Goal: Communication & Community: Answer question/provide support

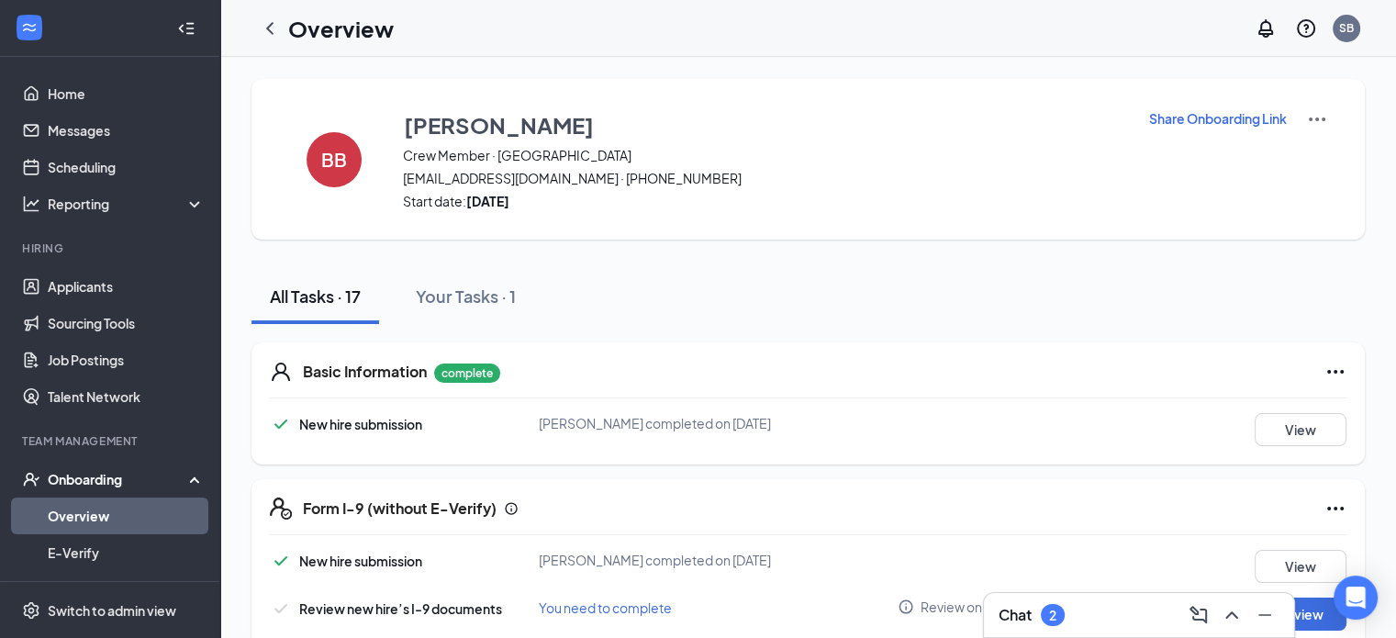
click at [1306, 126] on img at bounding box center [1317, 119] width 22 height 22
click at [1306, 118] on img at bounding box center [1317, 119] width 22 height 22
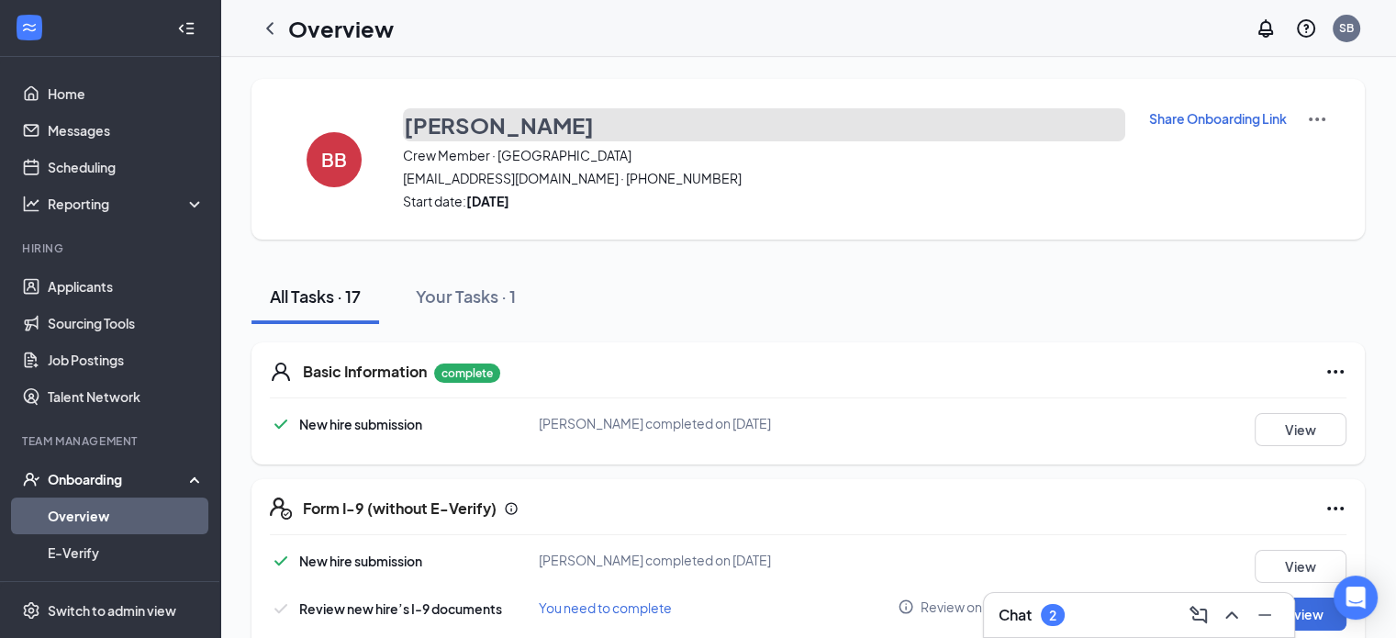
click at [502, 131] on h3 "[PERSON_NAME]" at bounding box center [499, 124] width 190 height 31
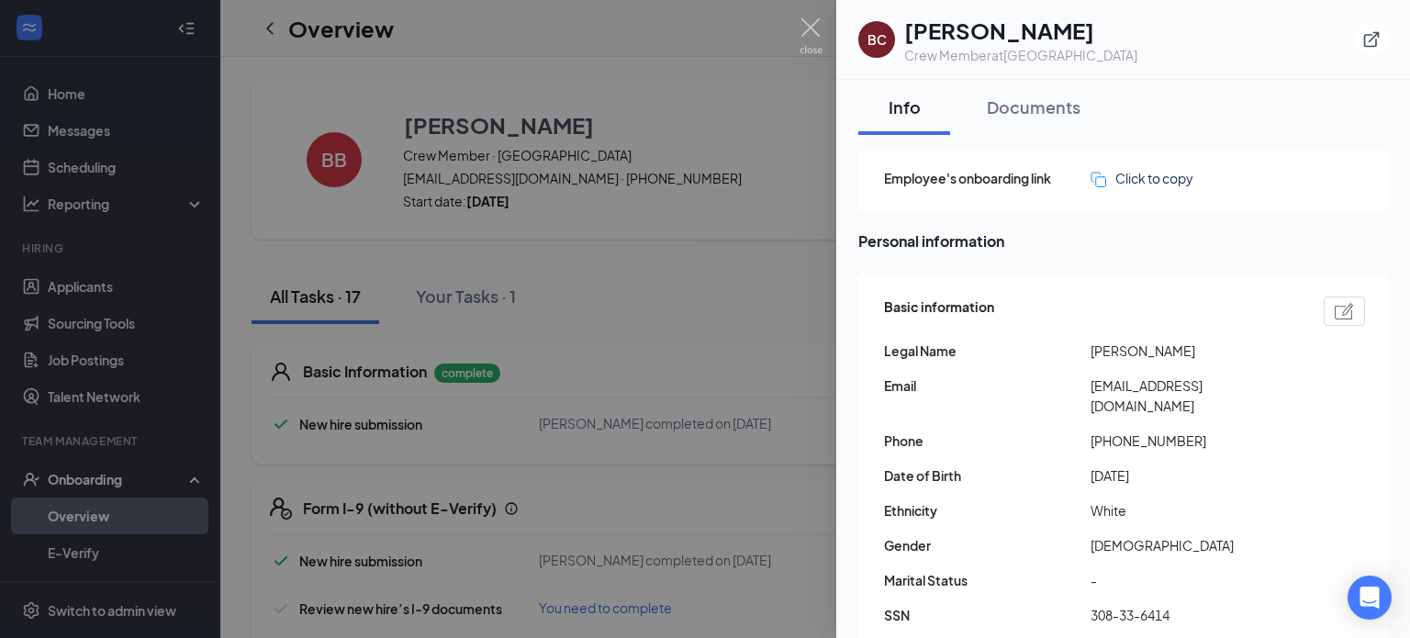
click at [700, 284] on div at bounding box center [705, 319] width 1410 height 638
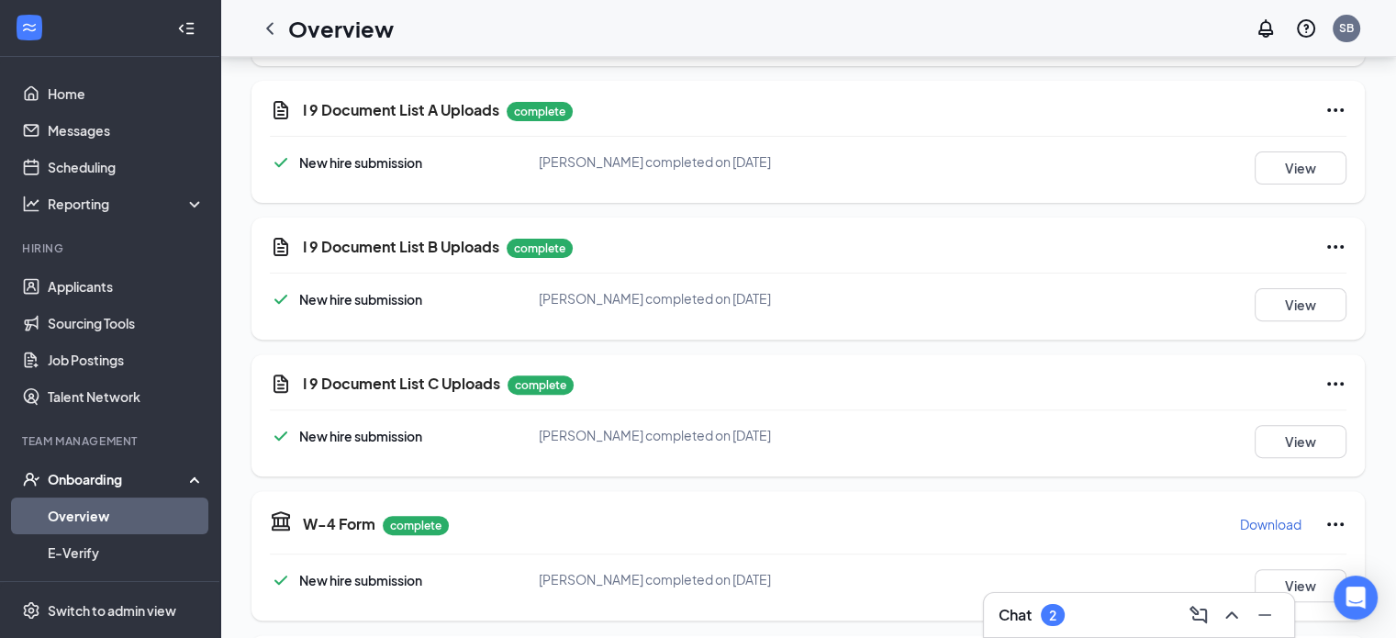
scroll to position [551, 0]
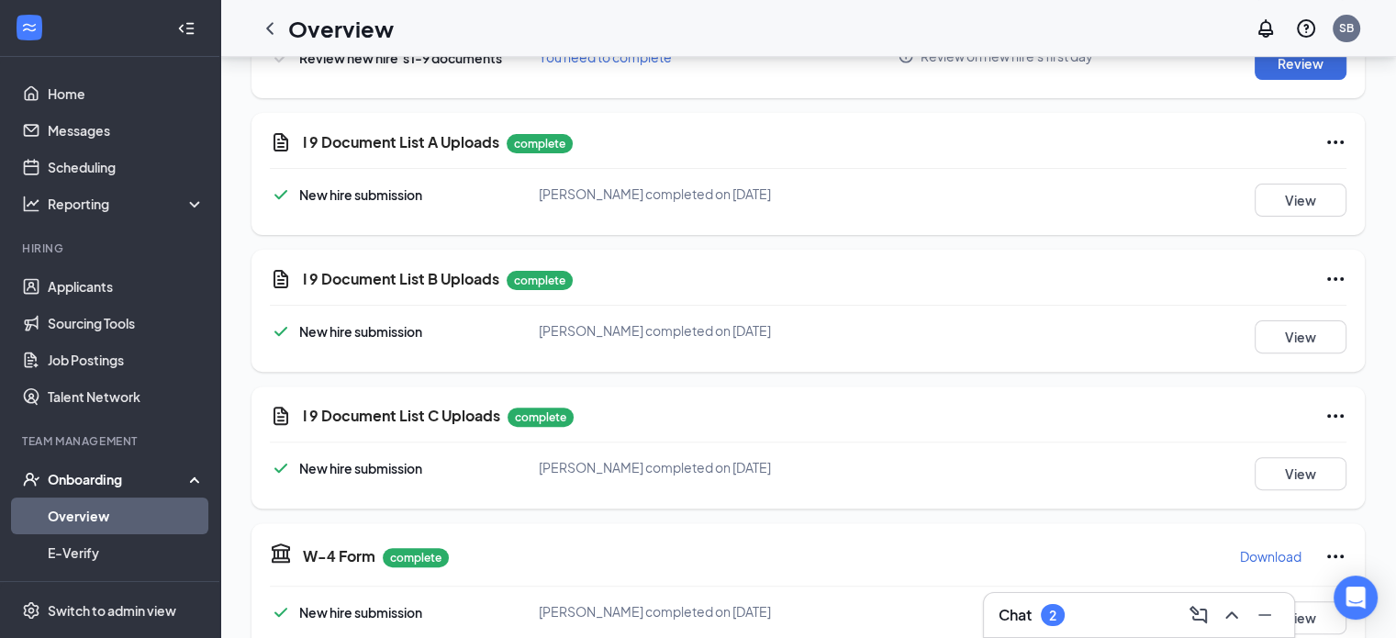
click at [1325, 278] on icon "Ellipses" at bounding box center [1336, 279] width 22 height 22
click at [1284, 321] on span "Restart" at bounding box center [1285, 316] width 44 height 18
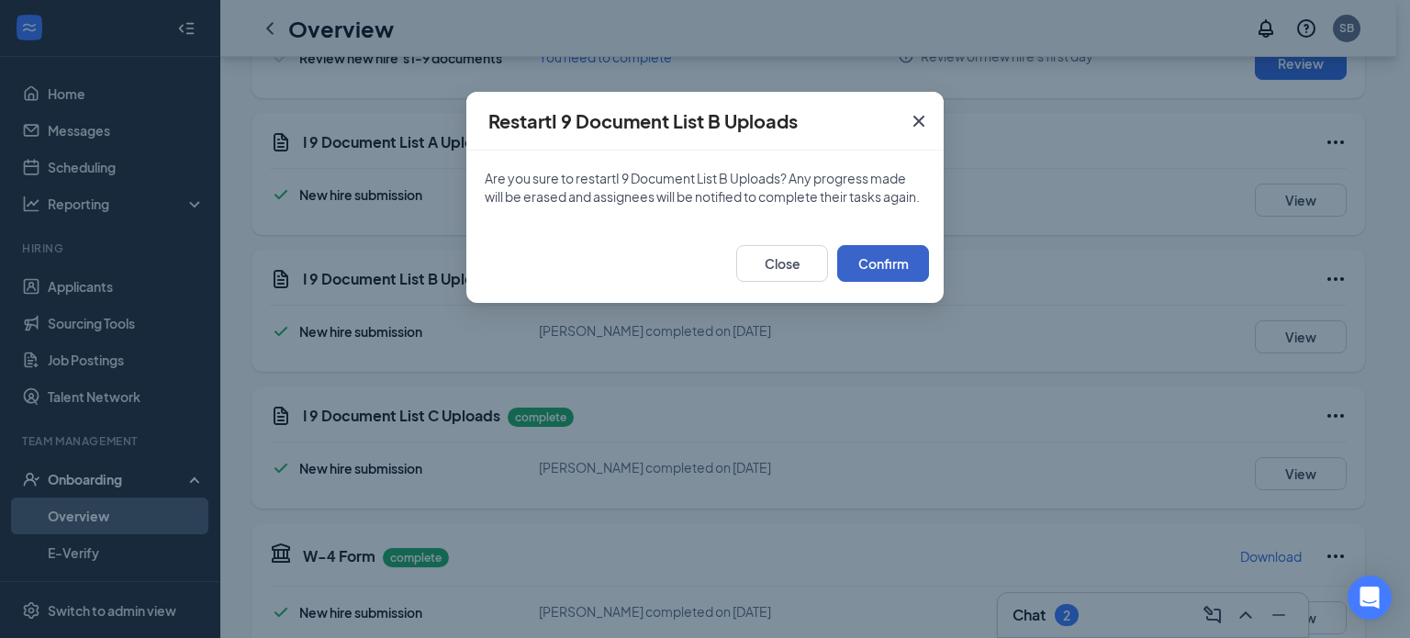
click at [880, 282] on button "Confirm" at bounding box center [883, 263] width 92 height 37
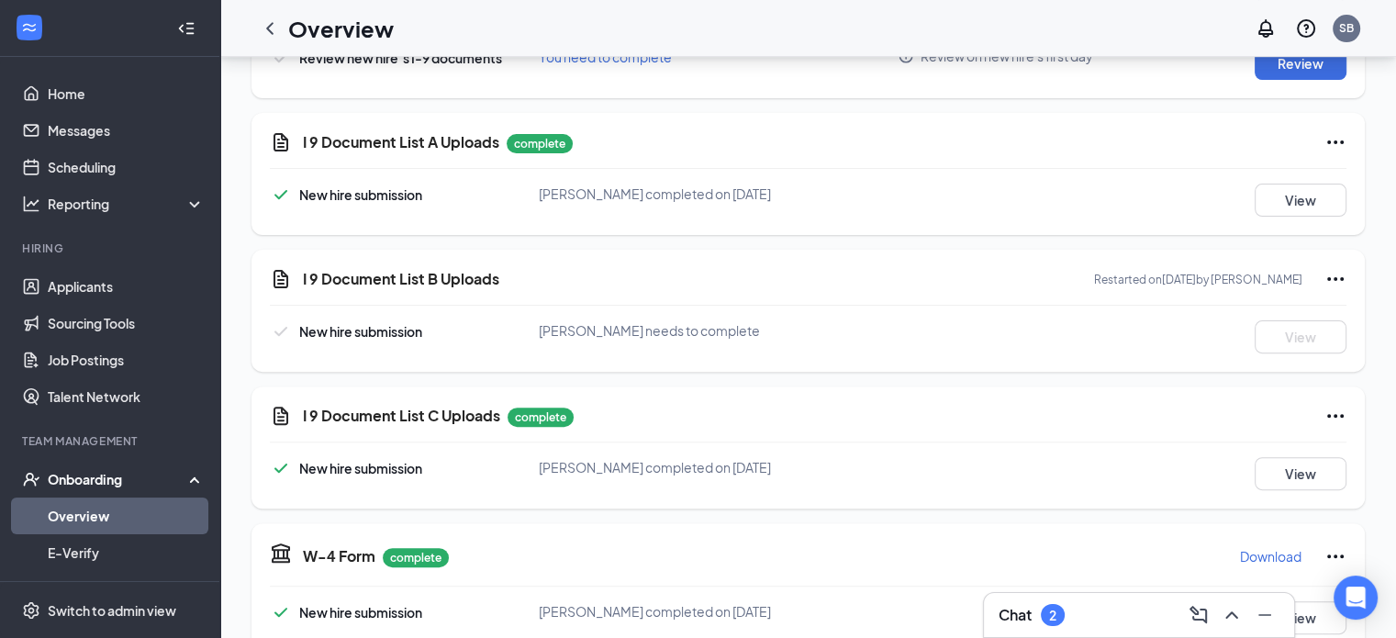
click at [1325, 410] on icon "Ellipses" at bounding box center [1336, 416] width 22 height 22
click at [1283, 443] on span "Restart" at bounding box center [1285, 452] width 44 height 18
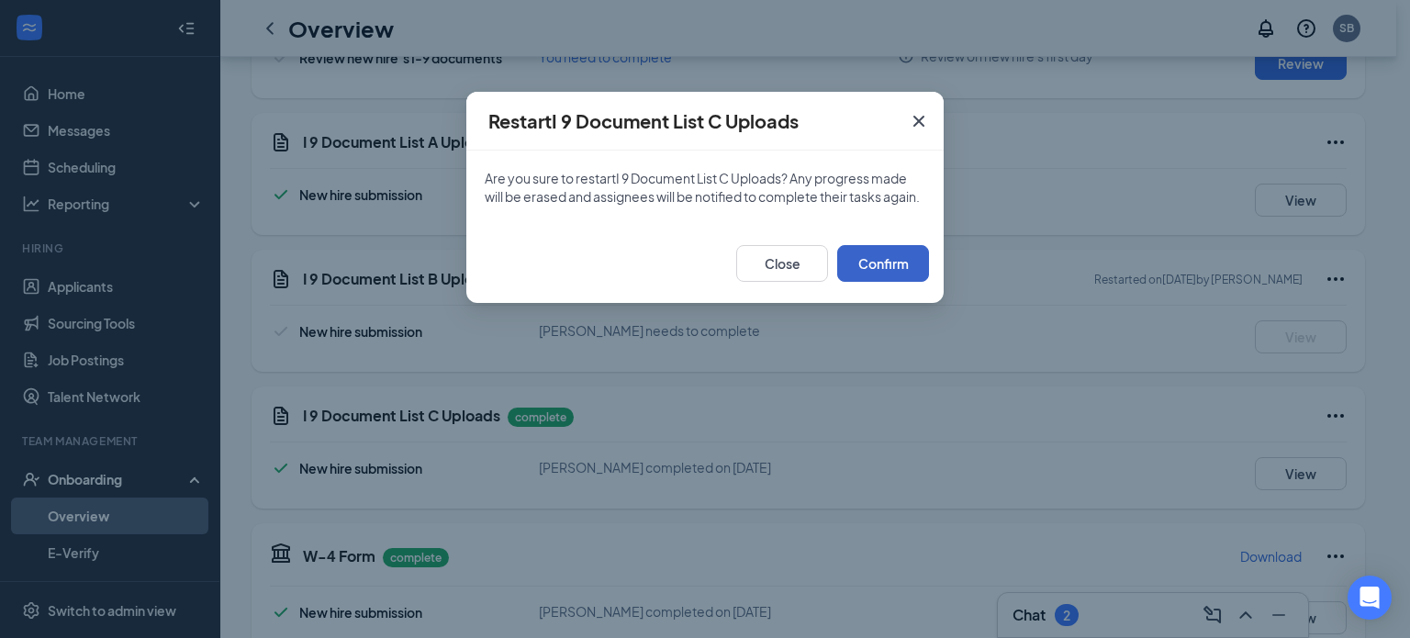
click at [891, 279] on button "Confirm" at bounding box center [883, 263] width 92 height 37
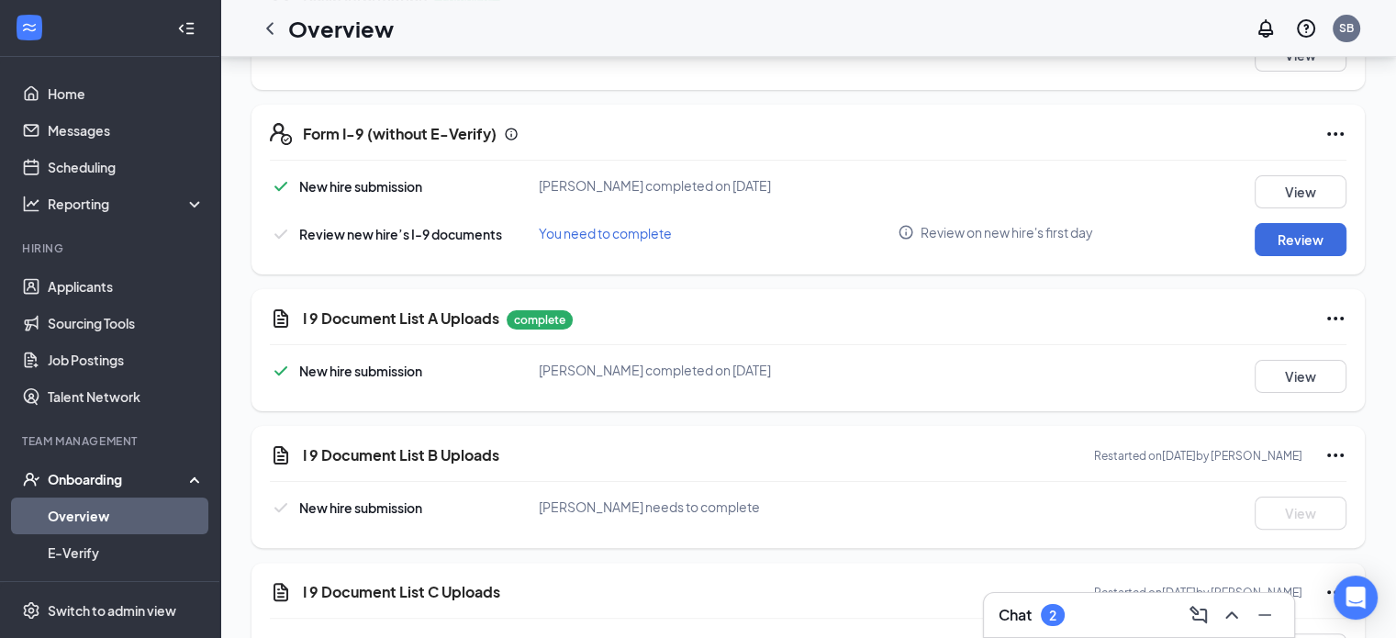
scroll to position [0, 0]
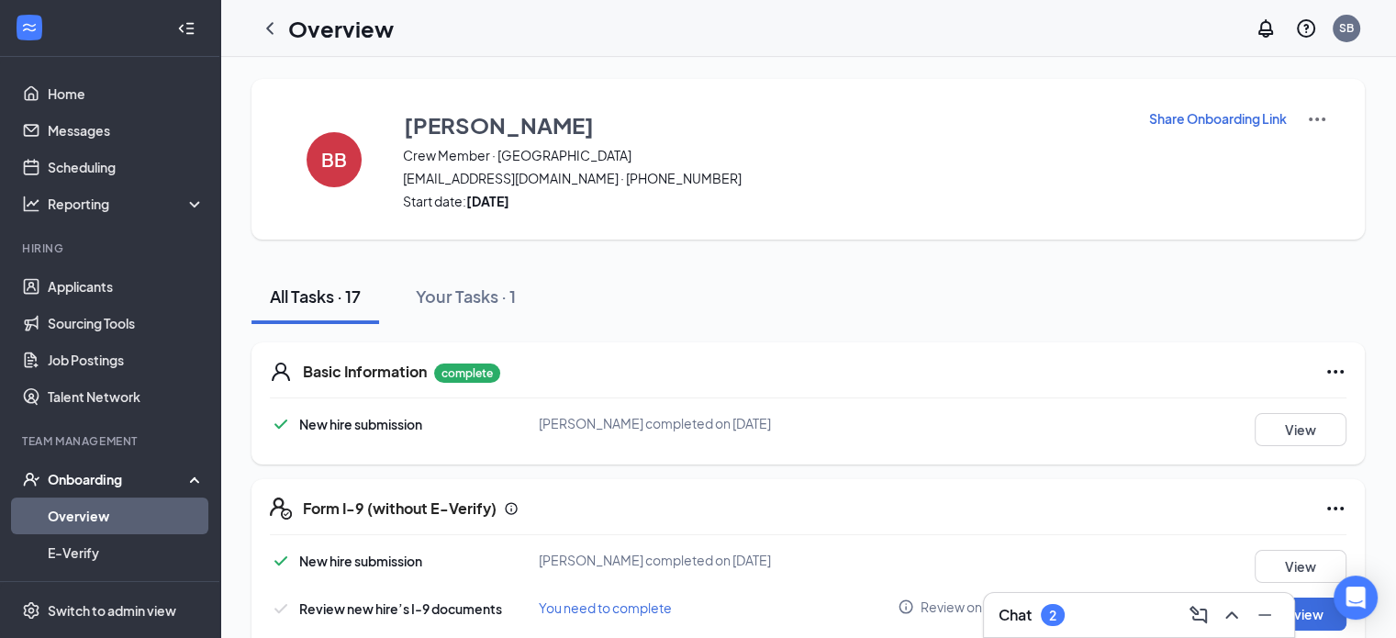
click at [1169, 620] on div "Chat 2" at bounding box center [1139, 614] width 281 height 29
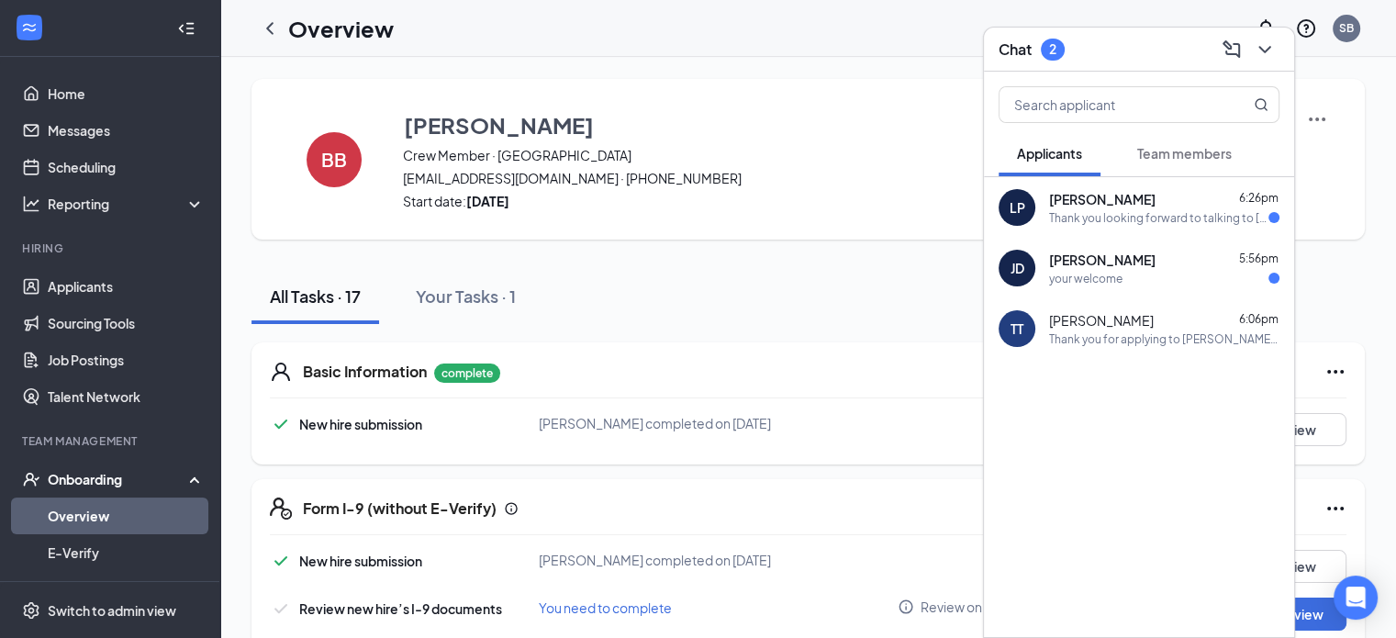
click at [1108, 206] on span "[PERSON_NAME]" at bounding box center [1102, 199] width 106 height 18
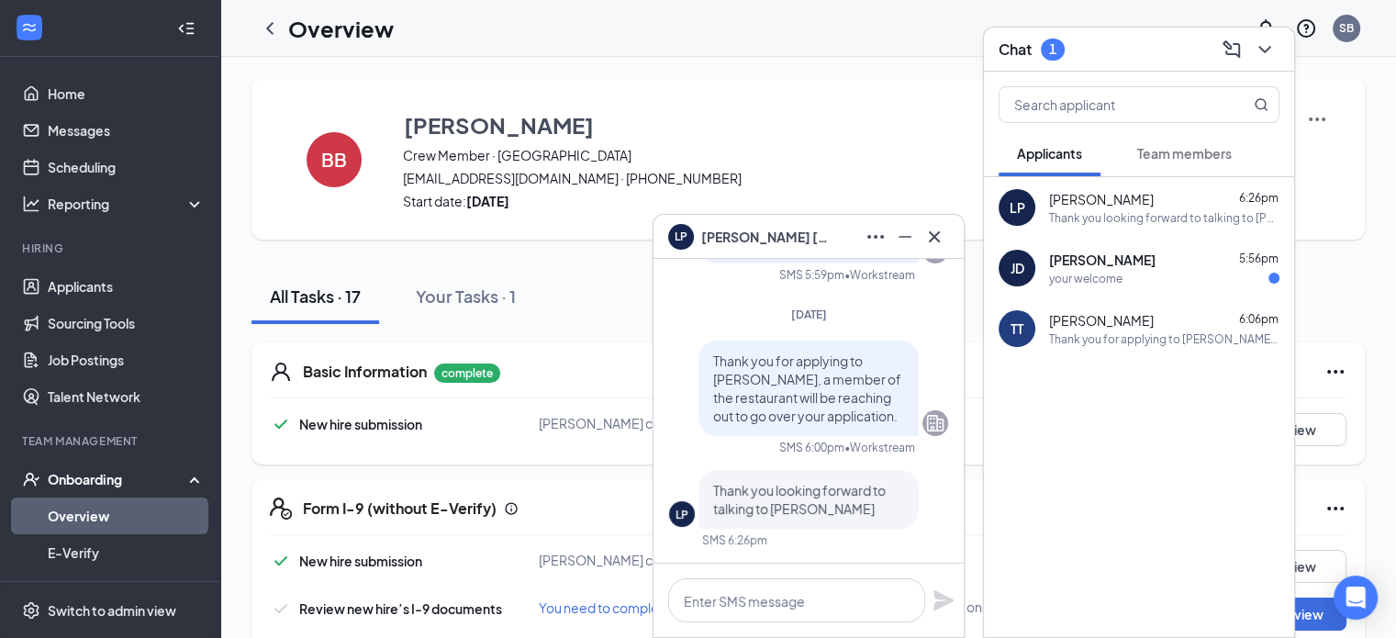
click at [1105, 275] on div "your welcome" at bounding box center [1085, 279] width 73 height 16
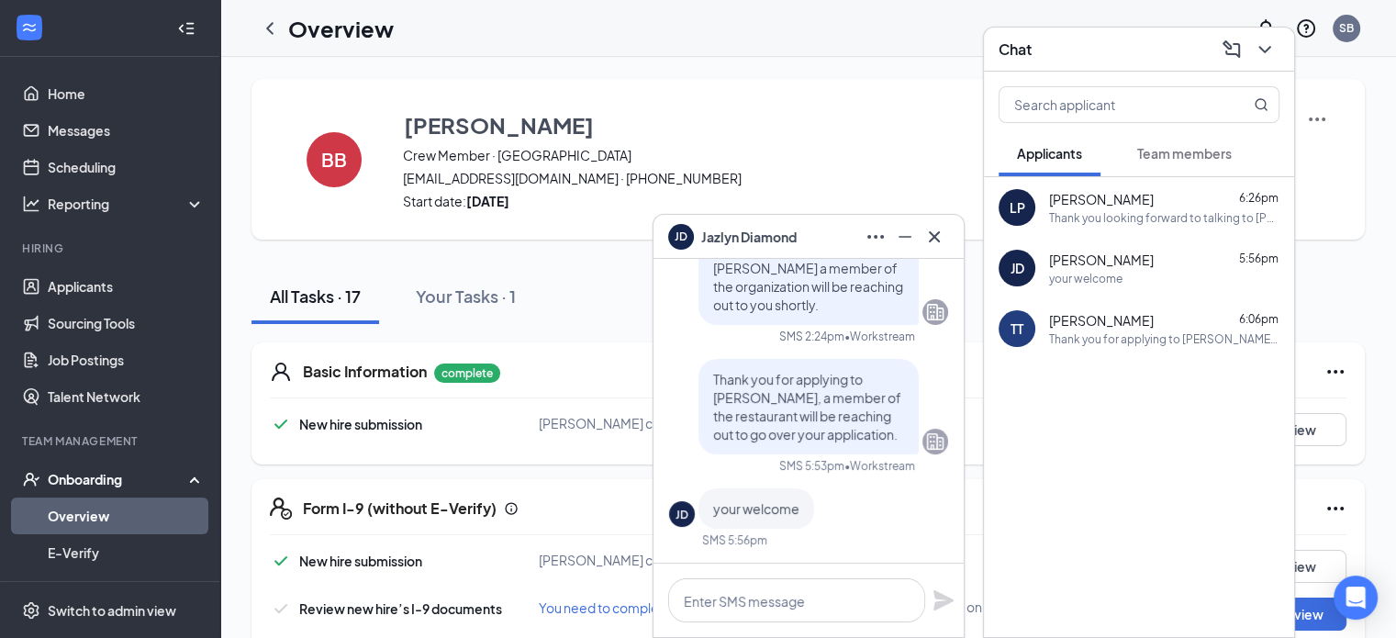
click at [1113, 333] on div "Thank you for applying to [PERSON_NAME], a member of the restaurant will be rea…" at bounding box center [1164, 339] width 230 height 16
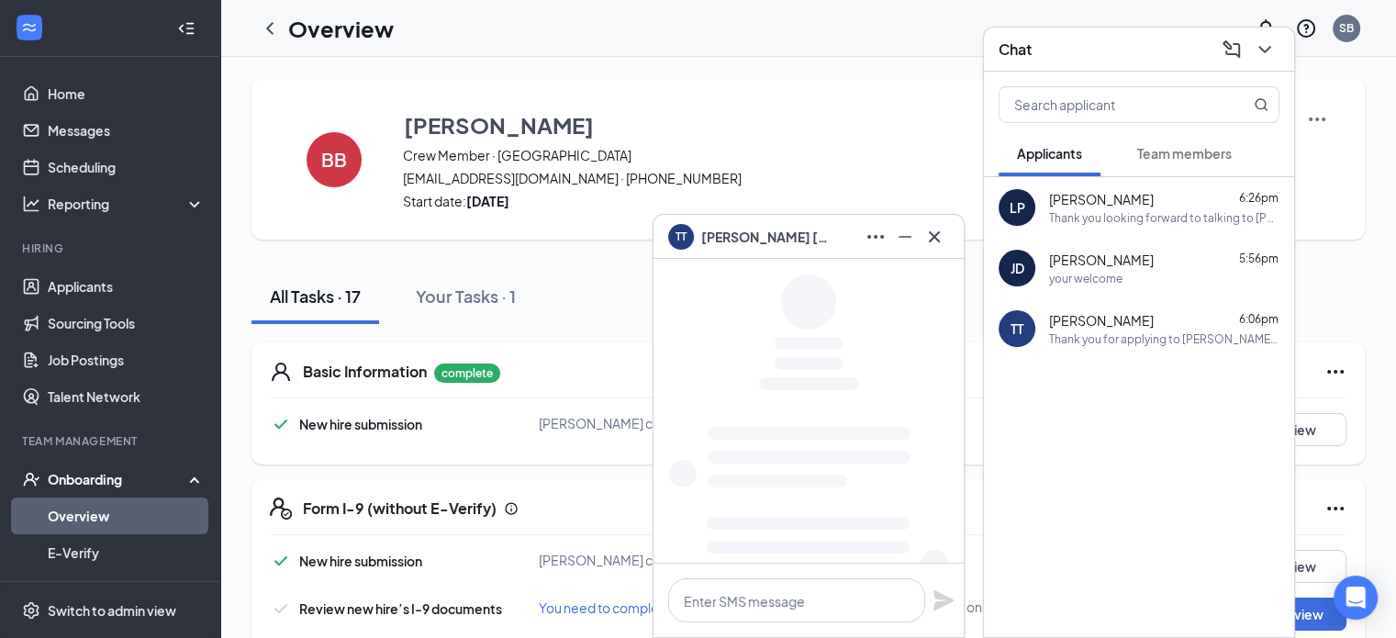
click at [1104, 208] on div "[PERSON_NAME] 6:26pm Thank you looking forward to talking to [PERSON_NAME]" at bounding box center [1164, 208] width 230 height 36
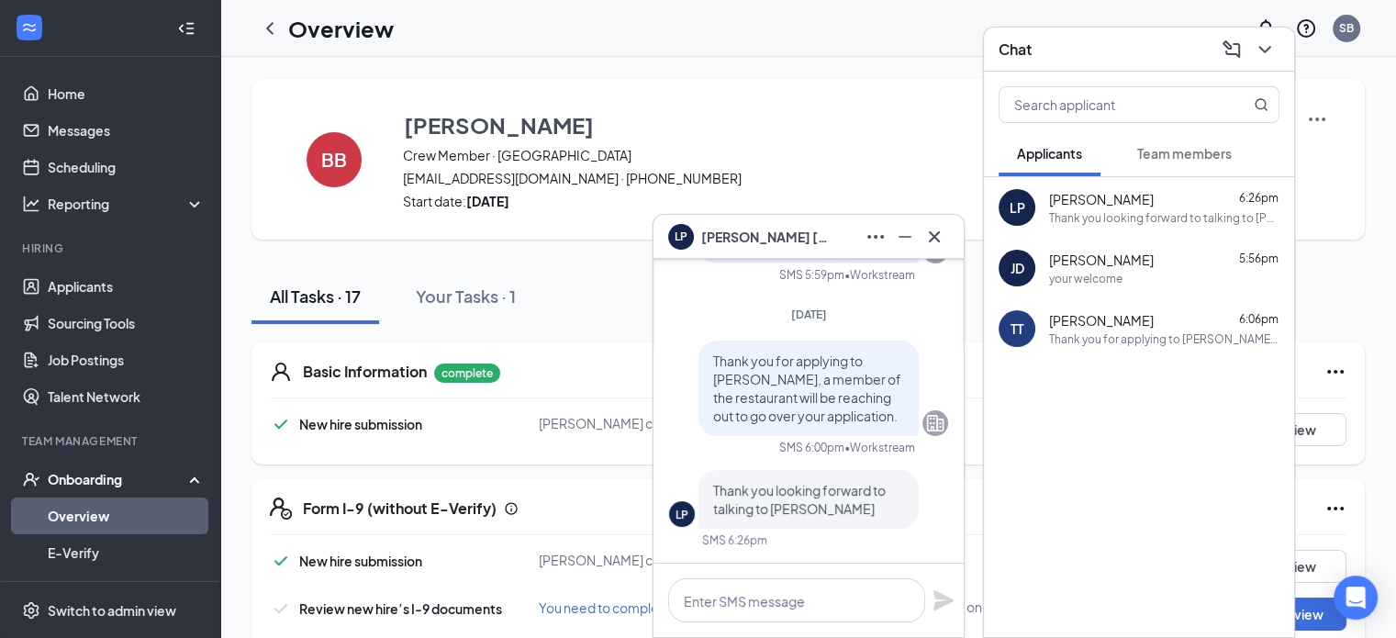
click at [1179, 145] on span "Team members" at bounding box center [1184, 153] width 95 height 17
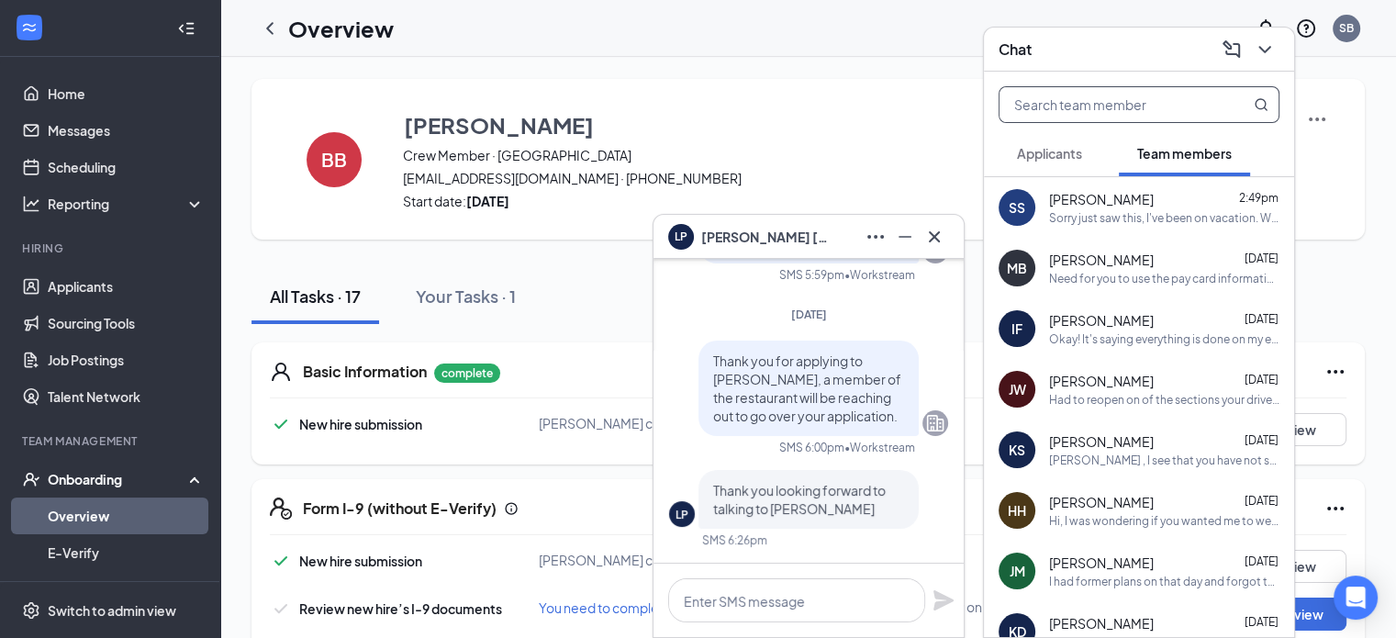
click at [1039, 104] on input "text" at bounding box center [1109, 104] width 218 height 35
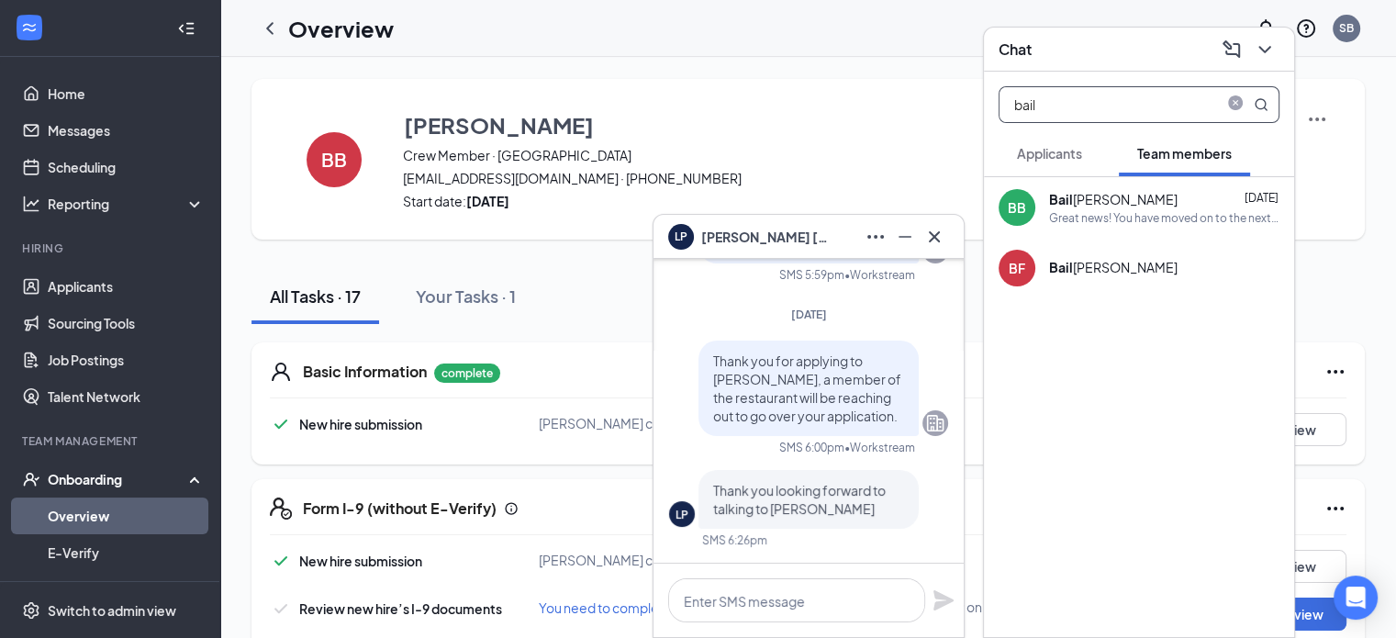
type input "bail"
click at [1134, 210] on div "Great news! You have moved on to the next stage of the application: Hiring Comp…" at bounding box center [1164, 218] width 230 height 16
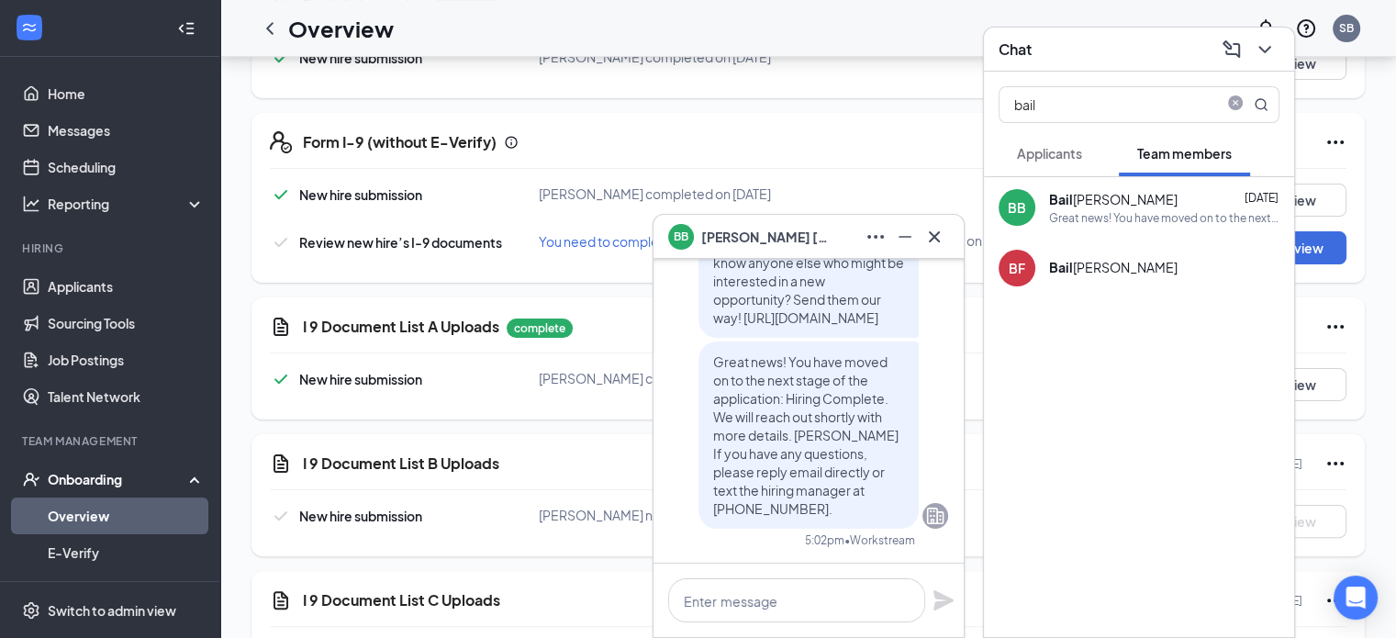
scroll to position [367, 0]
click at [745, 599] on textarea at bounding box center [796, 600] width 257 height 44
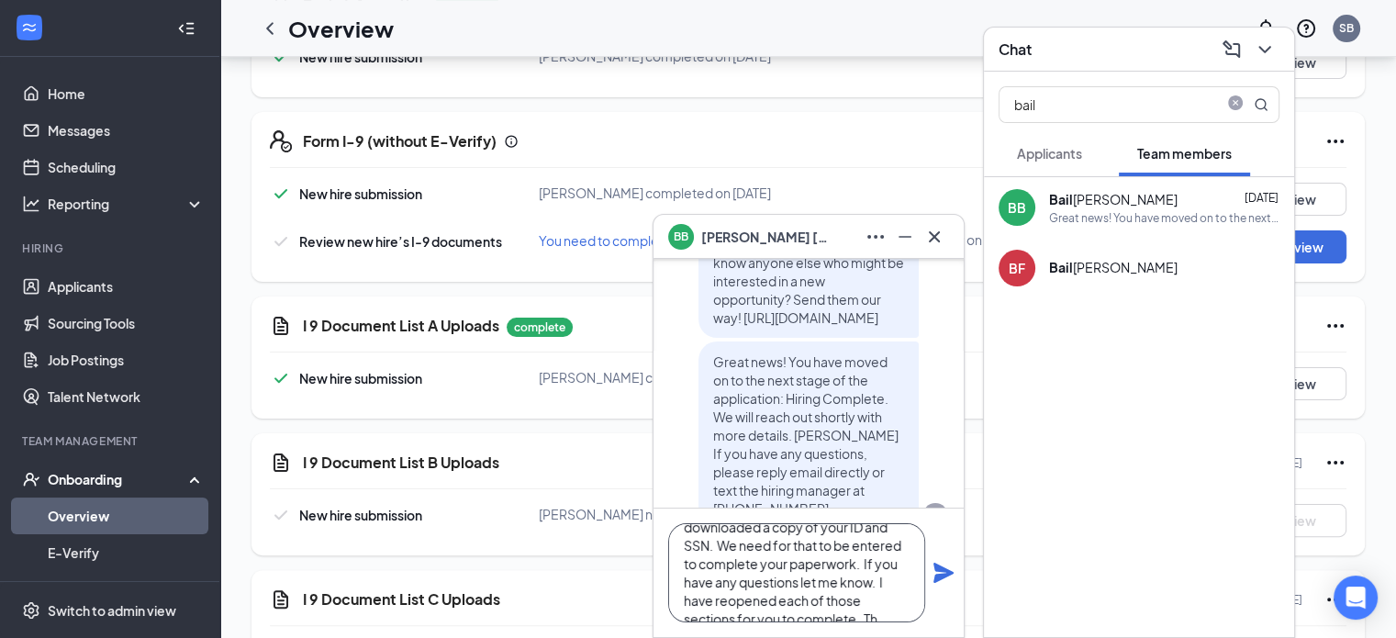
scroll to position [73, 0]
type textarea "[PERSON_NAME], going through your paperwork I see that you have not downloaded …"
click at [947, 570] on icon "Plane" at bounding box center [944, 573] width 20 height 20
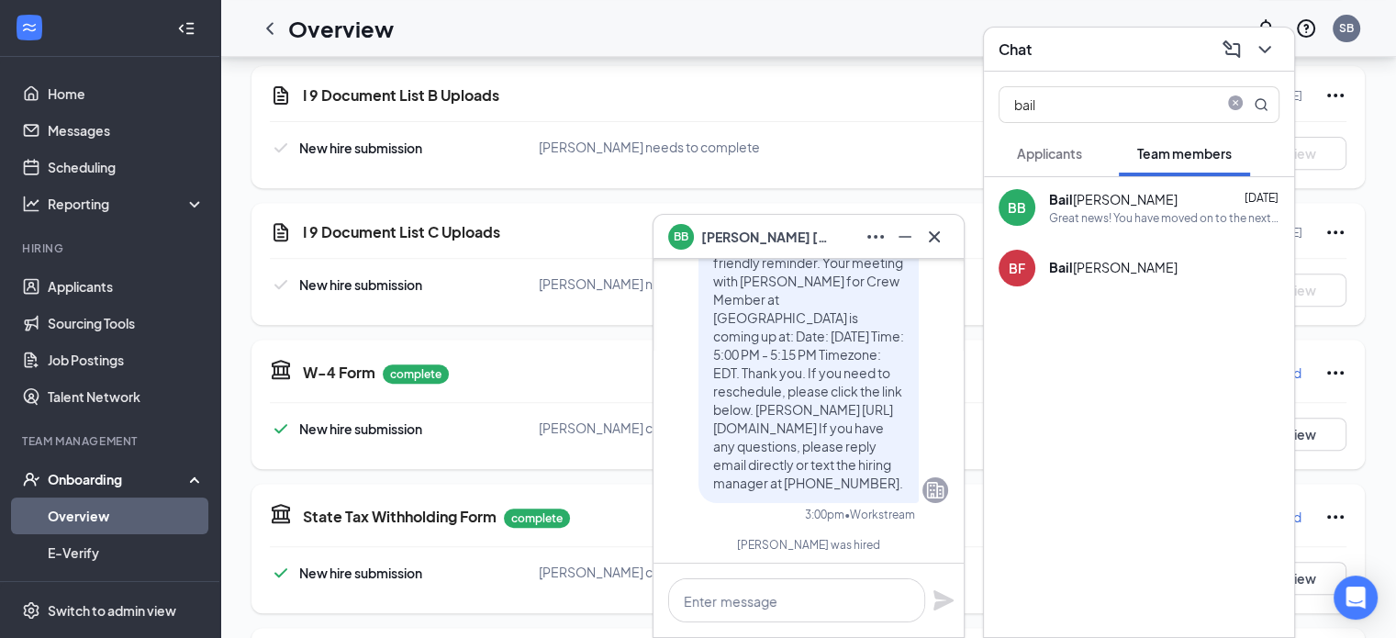
scroll to position [-917, 0]
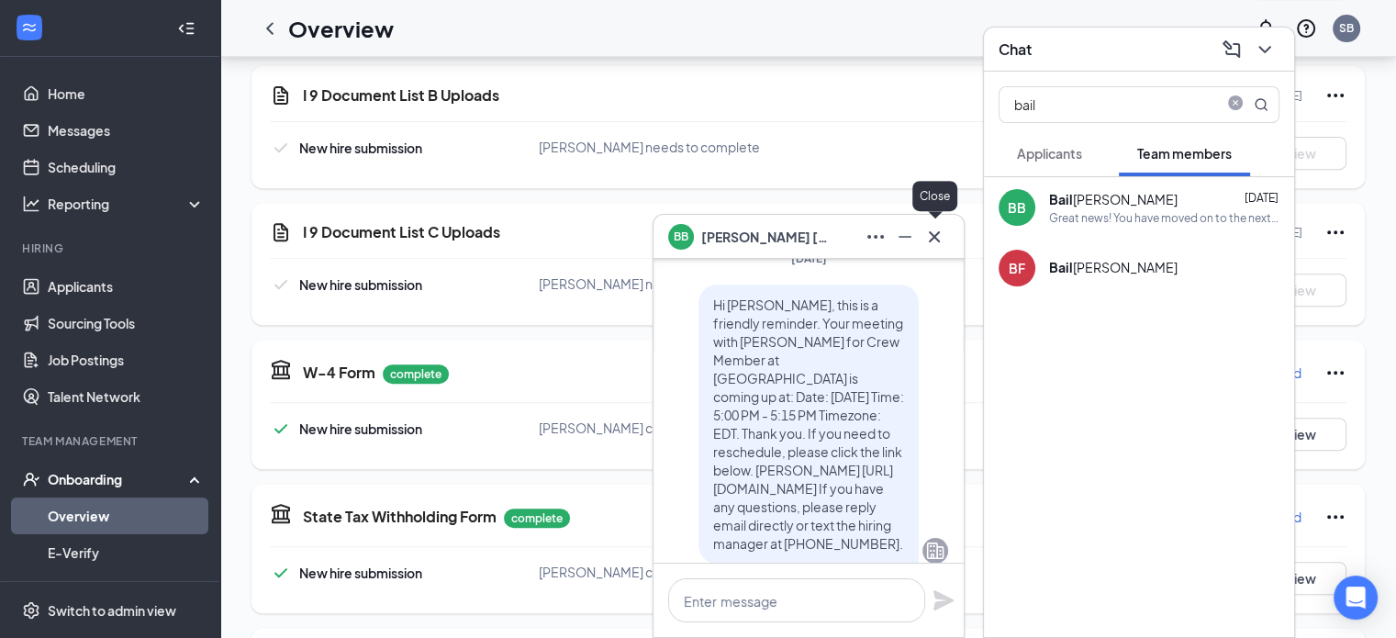
click at [934, 236] on icon "Cross" at bounding box center [934, 235] width 11 height 11
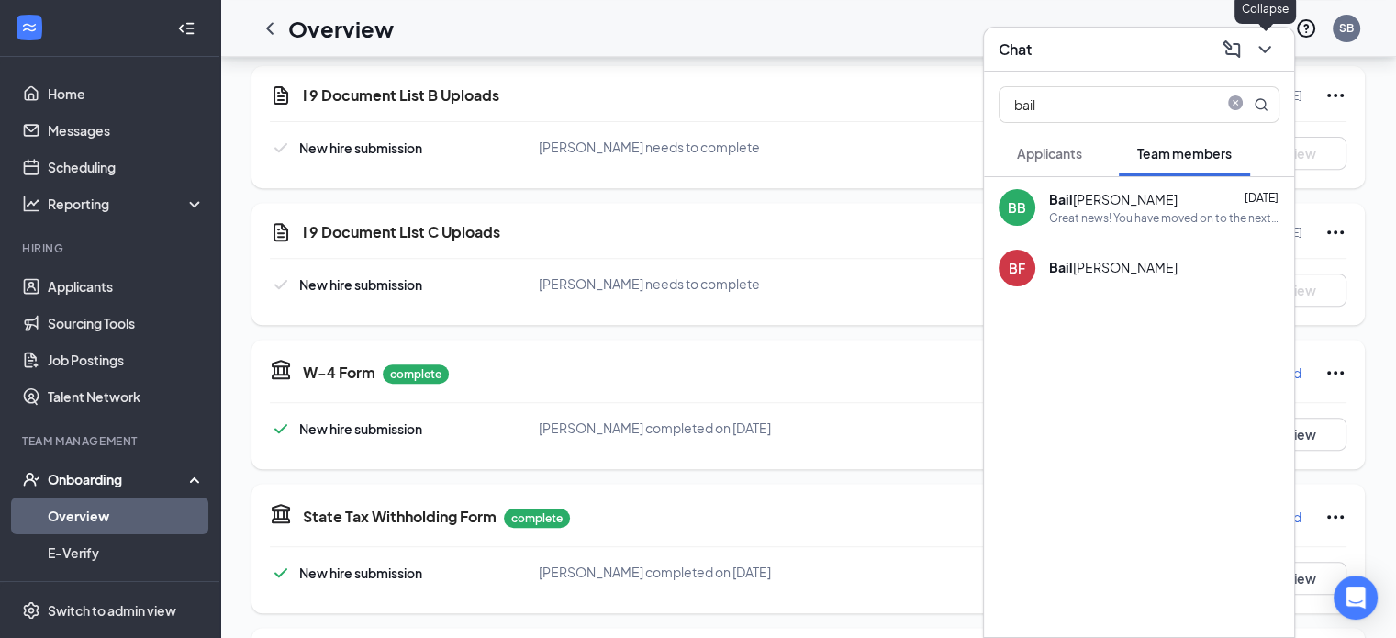
click at [1265, 43] on icon "ChevronDown" at bounding box center [1265, 50] width 22 height 22
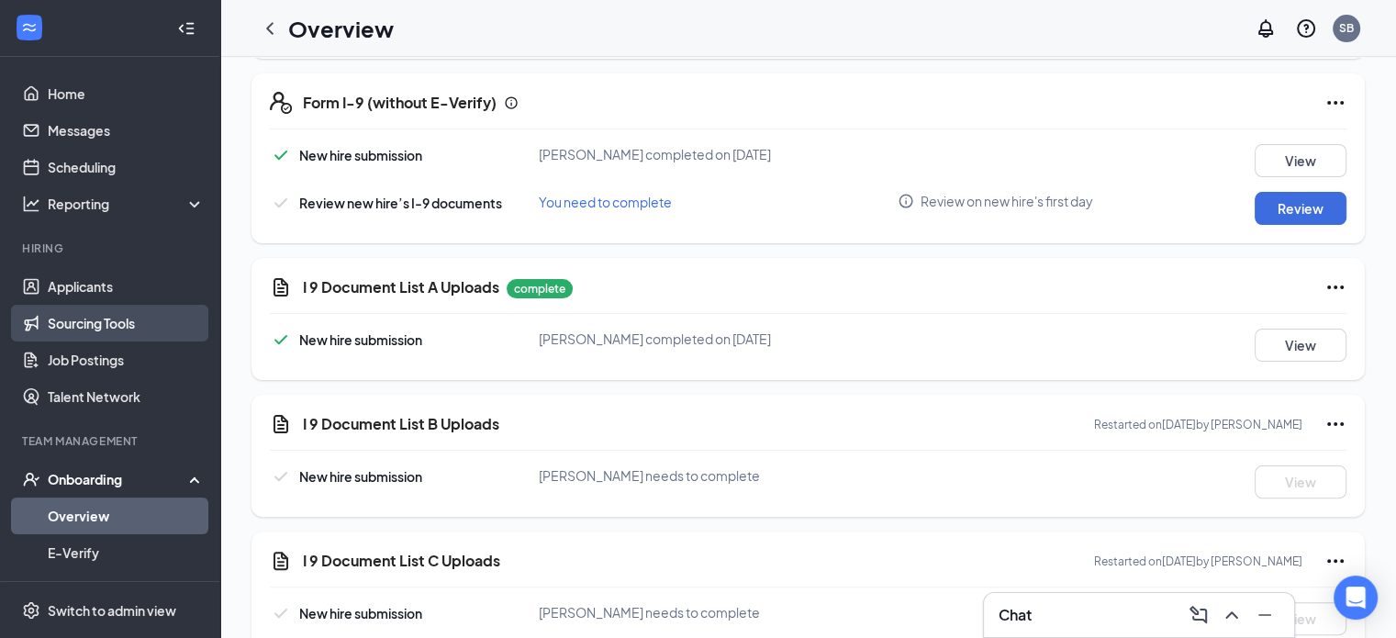
scroll to position [0, 0]
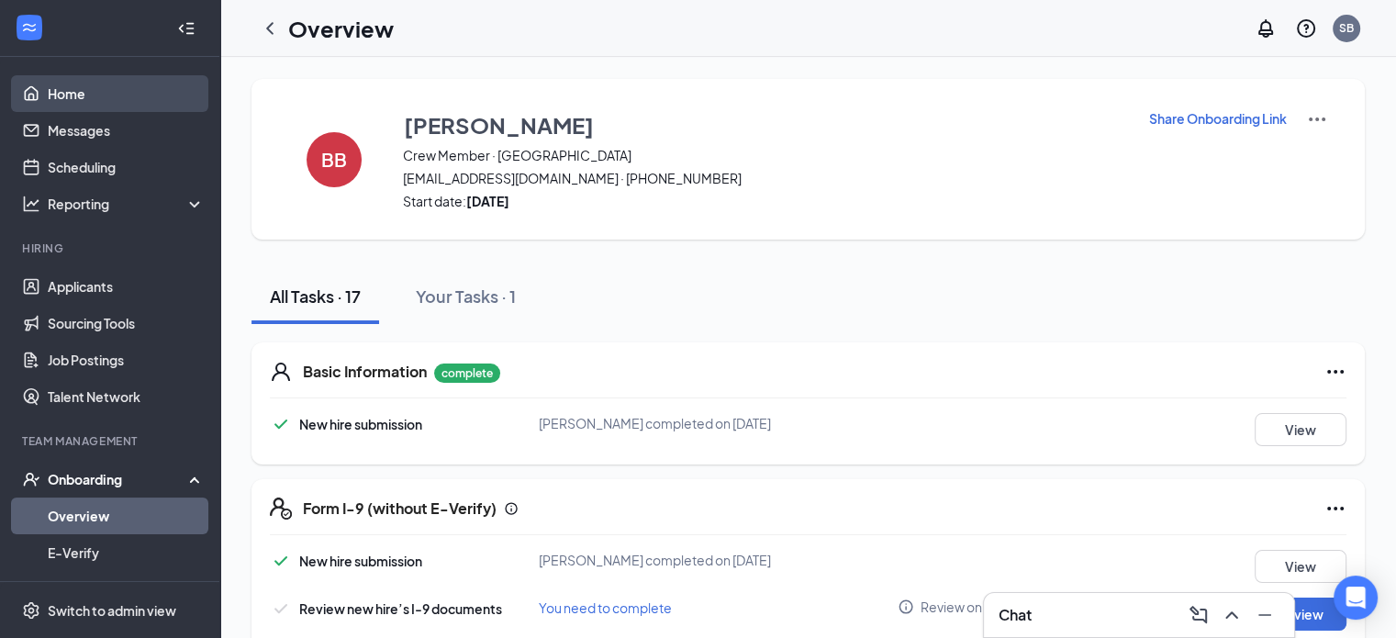
click at [82, 91] on link "Home" at bounding box center [126, 93] width 157 height 37
